Goal: Task Accomplishment & Management: Manage account settings

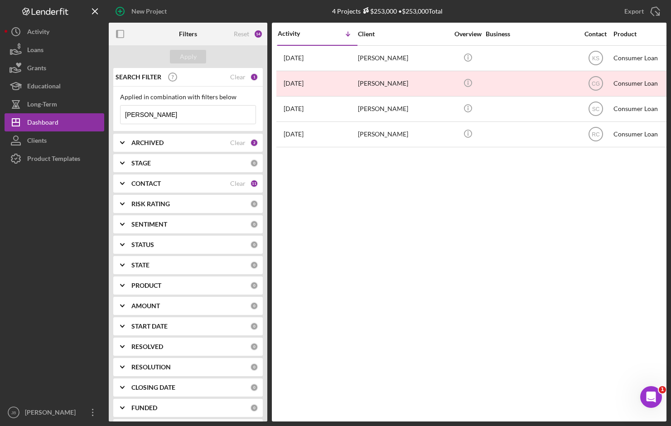
click at [421, 391] on div "Activity Icon/Table Sort Arrow Client Overview Business Contact Product Categor…" at bounding box center [469, 222] width 394 height 398
click at [389, 364] on div "Activity Icon/Table Sort Arrow Client Overview Business Contact Product Categor…" at bounding box center [469, 222] width 394 height 398
click at [345, 193] on div "Activity Icon/Table Sort Arrow Client Overview Business Contact Product Categor…" at bounding box center [469, 222] width 394 height 398
click at [248, 9] on div "New Project" at bounding box center [202, 11] width 186 height 23
click at [88, 48] on button "Loans" at bounding box center [55, 50] width 100 height 18
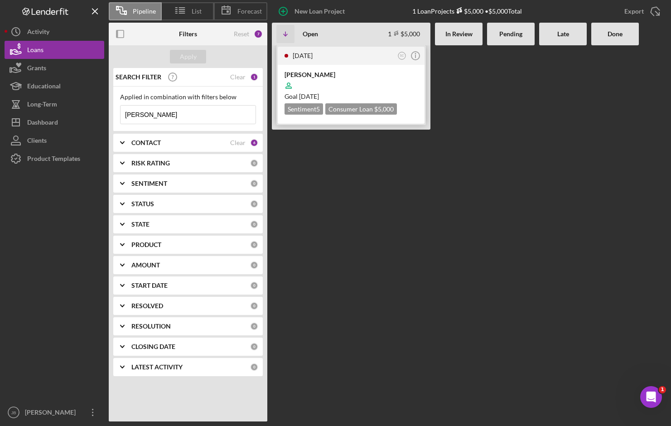
click at [336, 75] on div "[PERSON_NAME]" at bounding box center [350, 74] width 133 height 9
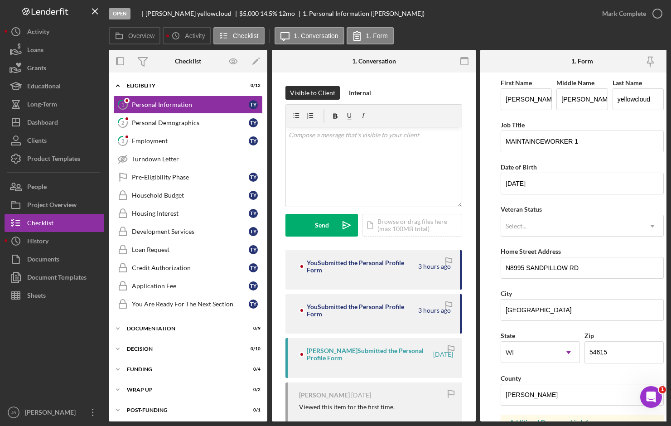
click at [431, 39] on div "Overview Icon/History Activity Checklist Icon/Message 1. Conversation 1. Form" at bounding box center [387, 36] width 557 height 18
click at [543, 15] on div "Open [PERSON_NAME] $5,000 $5,000 14.5 % 12 mo 1. Personal Information ([PERSON_…" at bounding box center [351, 13] width 484 height 27
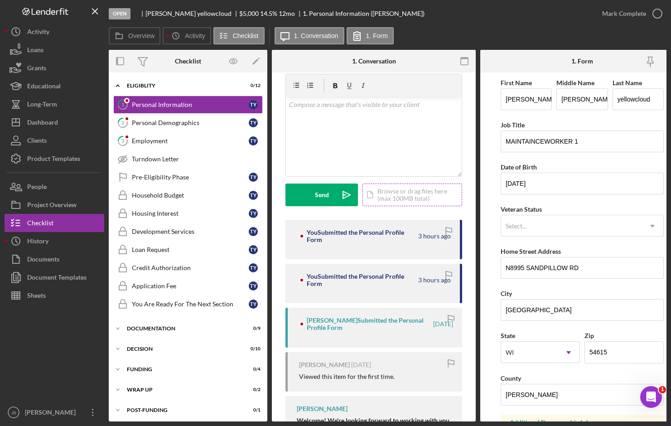
scroll to position [45, 0]
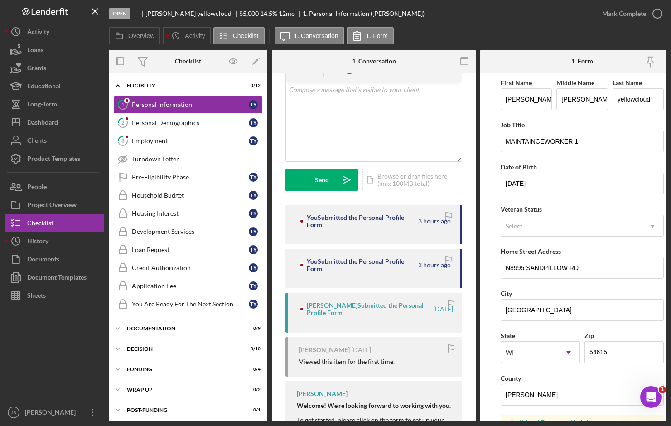
click at [555, 18] on div "Open [PERSON_NAME] $5,000 $5,000 14.5 % 12 mo 1. Personal Information ([PERSON_…" at bounding box center [351, 13] width 484 height 27
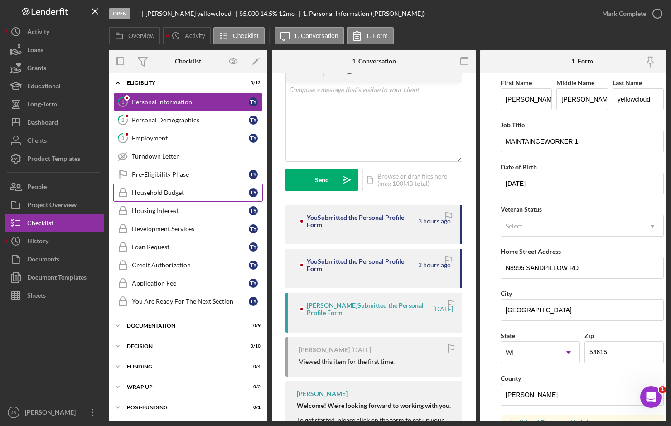
scroll to position [5, 0]
click at [186, 120] on div "Personal Demographics" at bounding box center [190, 119] width 117 height 7
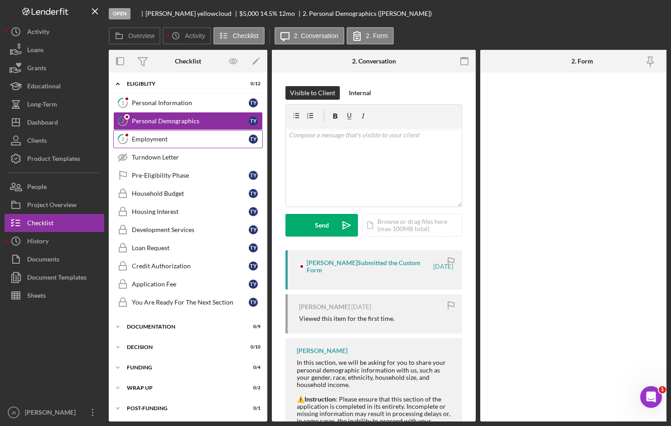
scroll to position [3, 0]
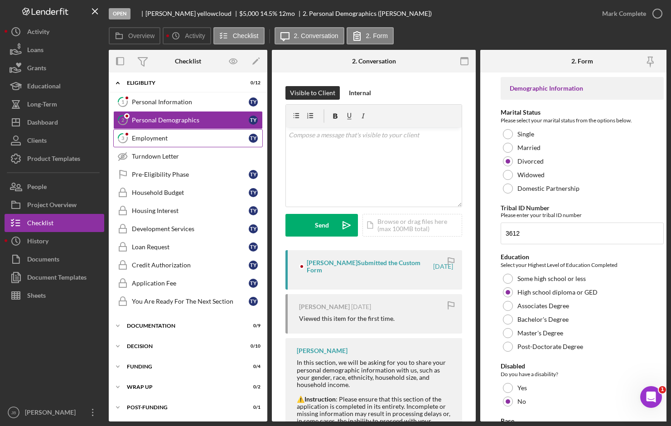
click at [182, 136] on div "Employment" at bounding box center [190, 137] width 117 height 7
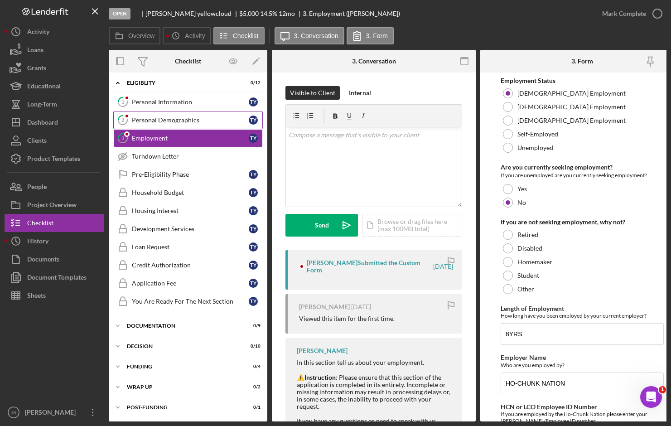
scroll to position [5, 0]
click at [207, 94] on link "1 Personal Information T y" at bounding box center [187, 102] width 149 height 18
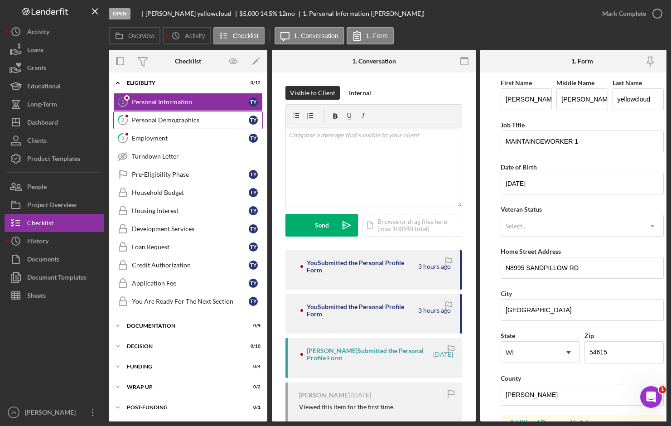
click at [194, 120] on div "Personal Demographics" at bounding box center [190, 119] width 117 height 7
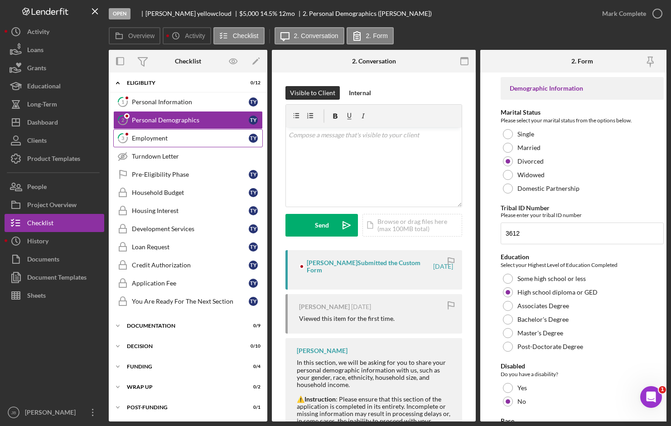
click at [214, 144] on link "3 Employment T y" at bounding box center [187, 138] width 149 height 18
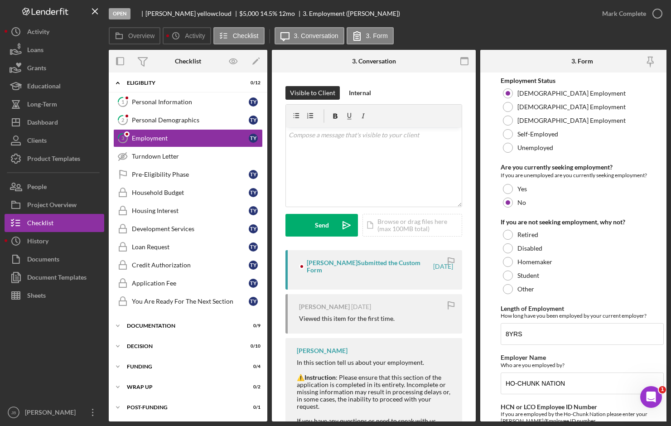
click at [69, 385] on div at bounding box center [55, 353] width 100 height 99
